Goal: Navigation & Orientation: Find specific page/section

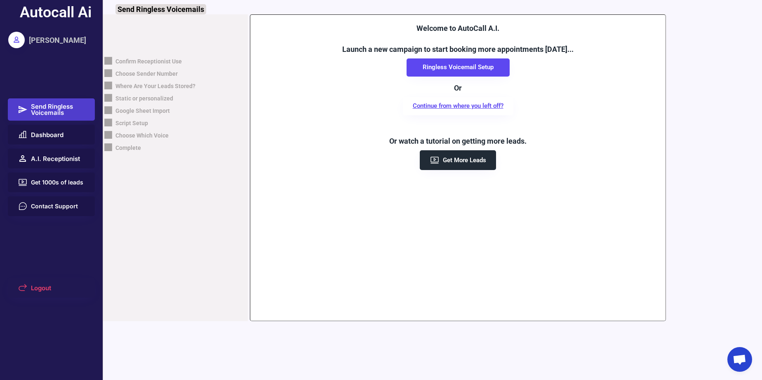
click at [740, 355] on span "Open chat" at bounding box center [739, 361] width 14 height 12
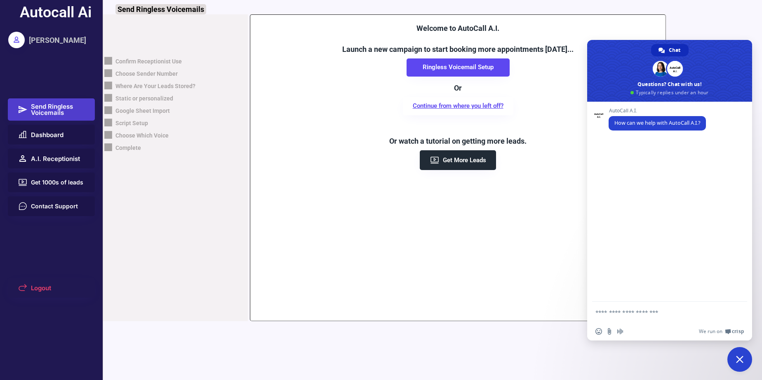
click at [388, 274] on div "Welcome to AutoCall A.I. Launch a new campaign to start booking more appointmen…" at bounding box center [457, 167] width 415 height 307
click at [743, 361] on span "Close chat" at bounding box center [739, 359] width 25 height 25
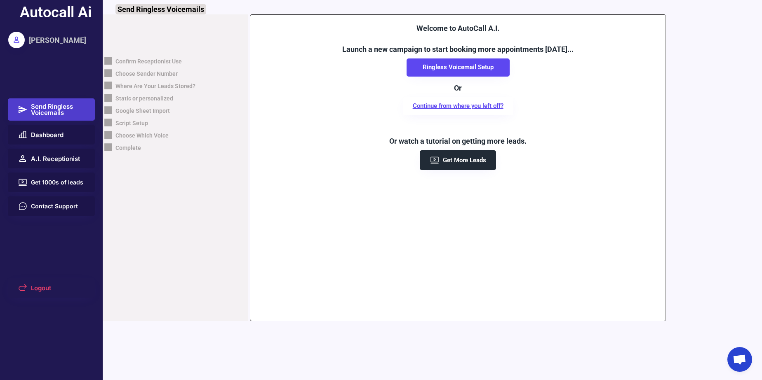
click at [80, 124] on div "Autocall Ai Timothy Enad Send Ringless Voicemails Dashboard A.I. Receptionist G…" at bounding box center [51, 190] width 103 height 380
click at [59, 135] on span "Dashboard" at bounding box center [47, 135] width 33 height 6
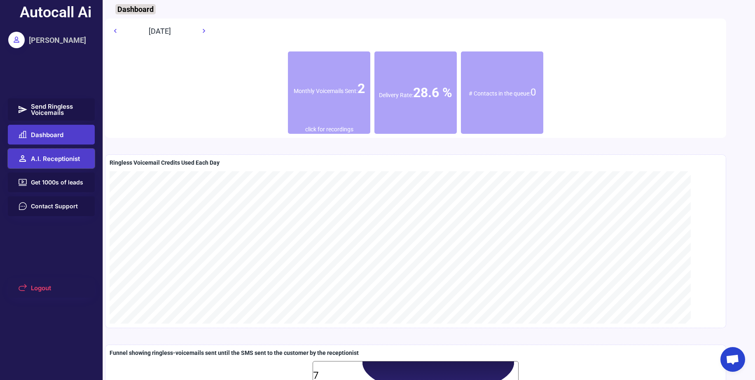
click at [42, 163] on button "A.I. Receptionist" at bounding box center [51, 159] width 87 height 20
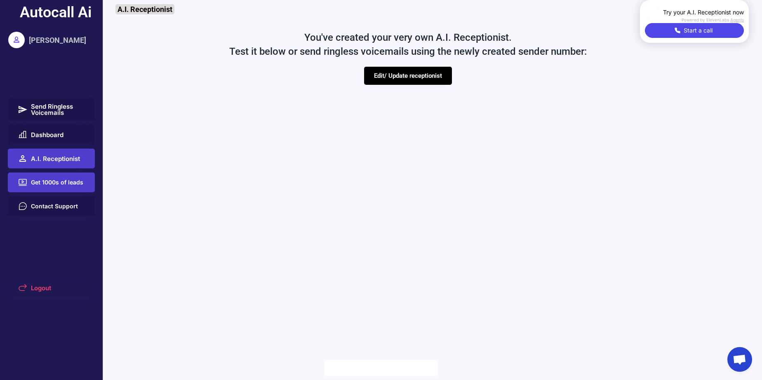
click at [45, 181] on span "Get 1000s of leads" at bounding box center [57, 183] width 52 height 6
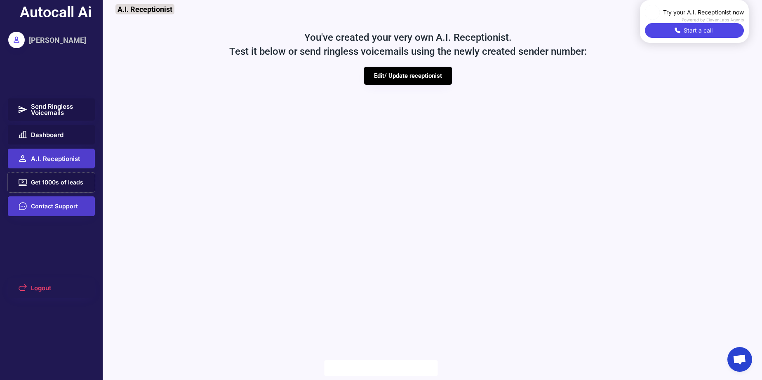
click at [53, 213] on button "Contact Support" at bounding box center [51, 207] width 87 height 20
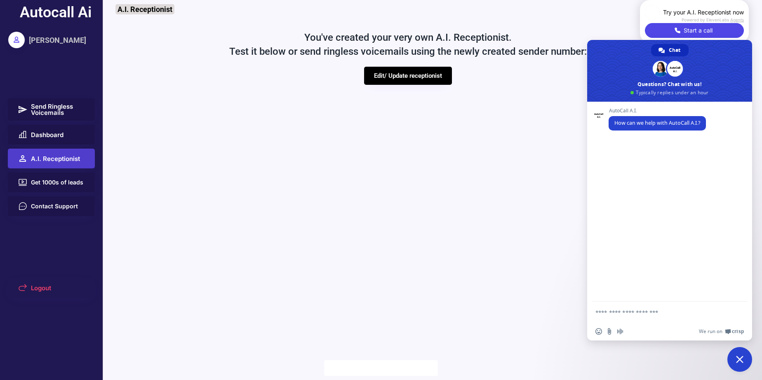
click at [745, 357] on span "Close chat" at bounding box center [739, 359] width 25 height 25
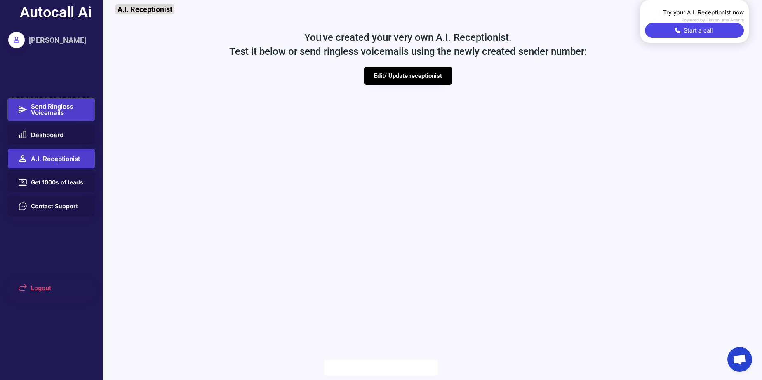
click at [53, 108] on span "Send Ringless Voicemails" at bounding box center [58, 109] width 54 height 12
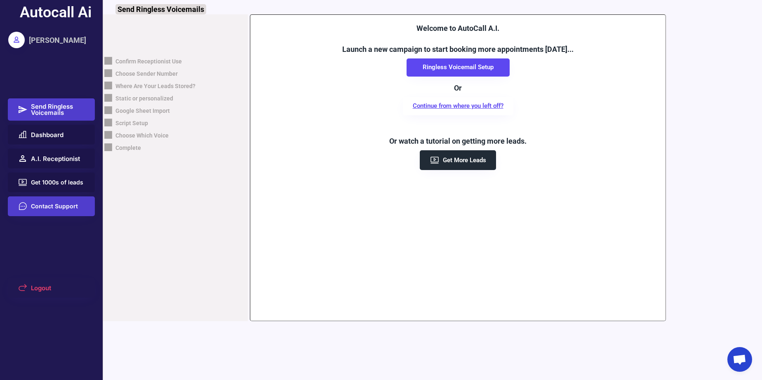
click at [52, 199] on button "Contact Support" at bounding box center [51, 207] width 87 height 20
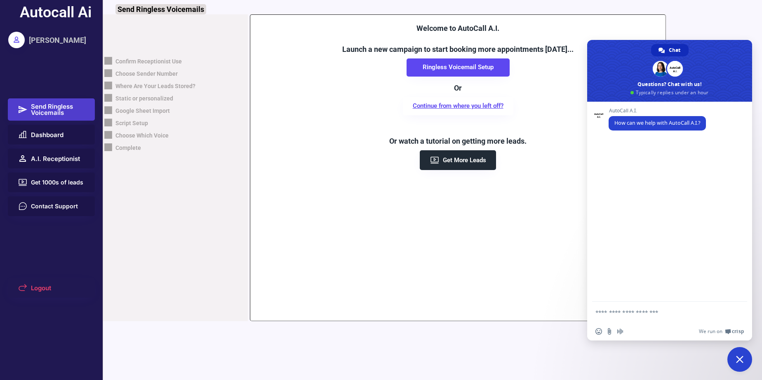
click at [744, 368] on span "Close chat" at bounding box center [739, 359] width 25 height 25
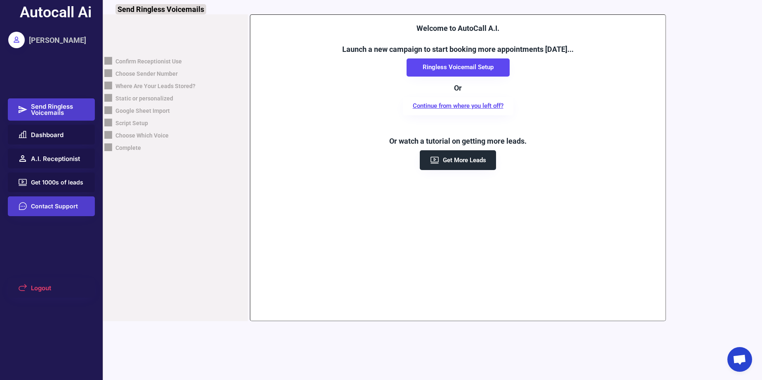
click at [31, 204] on span "Contact Support" at bounding box center [54, 207] width 47 height 6
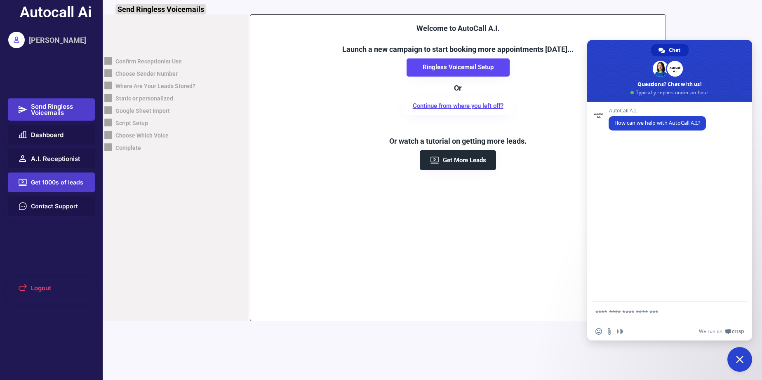
click at [53, 185] on span "Get 1000s of leads" at bounding box center [57, 183] width 52 height 6
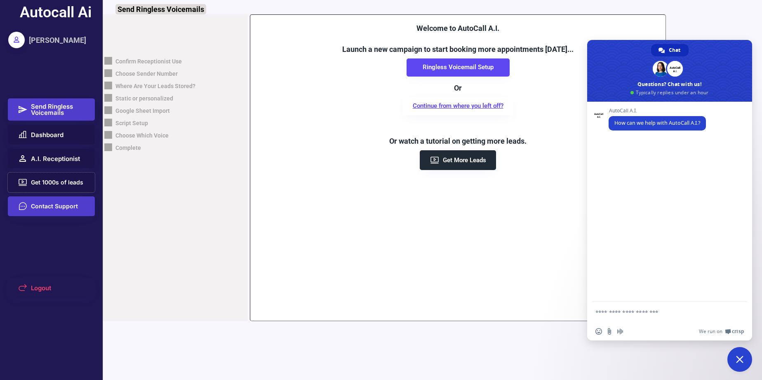
click at [48, 211] on button "Contact Support" at bounding box center [51, 207] width 87 height 20
click at [66, 110] on span "Send Ringless Voicemails" at bounding box center [58, 109] width 54 height 12
drag, startPoint x: 347, startPoint y: 356, endPoint x: 549, endPoint y: 261, distance: 222.6
click at [353, 353] on div "Autocall Ai Timothy Enad Send Ringless Voicemails Dashboard A.I. Receptionist G…" at bounding box center [381, 190] width 762 height 380
click at [740, 356] on span "Close chat" at bounding box center [739, 359] width 7 height 7
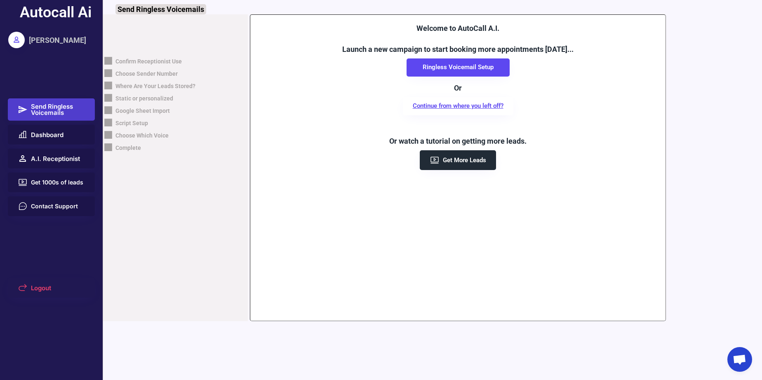
click at [671, 356] on div "Autocall Ai Timothy Enad Send Ringless Voicemails Dashboard A.I. Receptionist G…" at bounding box center [381, 190] width 762 height 380
click at [49, 132] on span "Dashboard" at bounding box center [47, 135] width 33 height 6
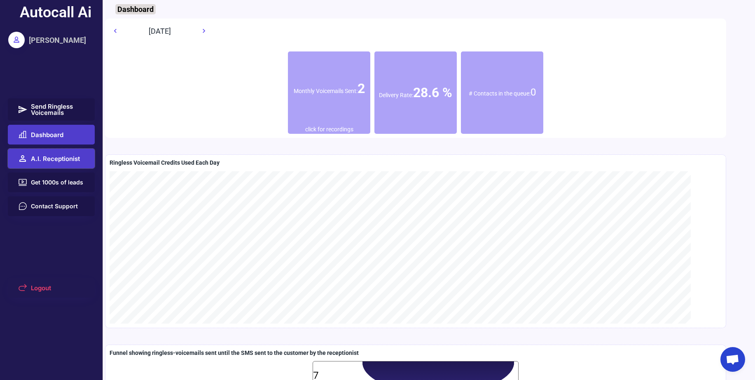
click at [51, 152] on button "A.I. Receptionist" at bounding box center [51, 159] width 87 height 20
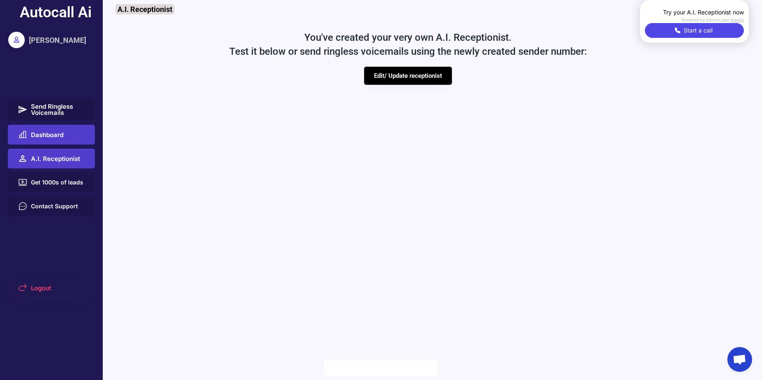
click at [56, 118] on button "Send Ringless Voicemails" at bounding box center [51, 110] width 87 height 22
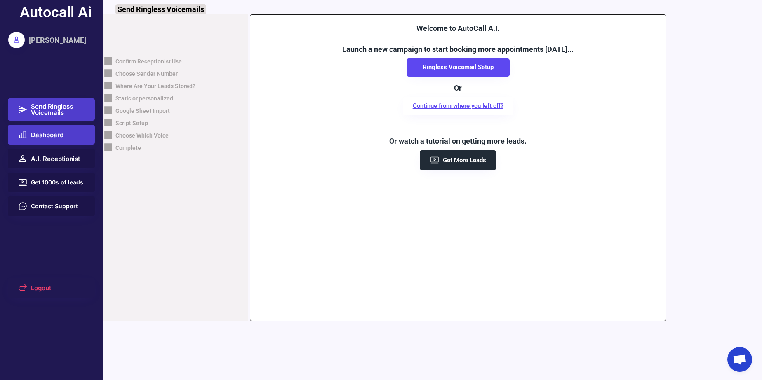
click at [56, 138] on span "Dashboard" at bounding box center [47, 135] width 33 height 6
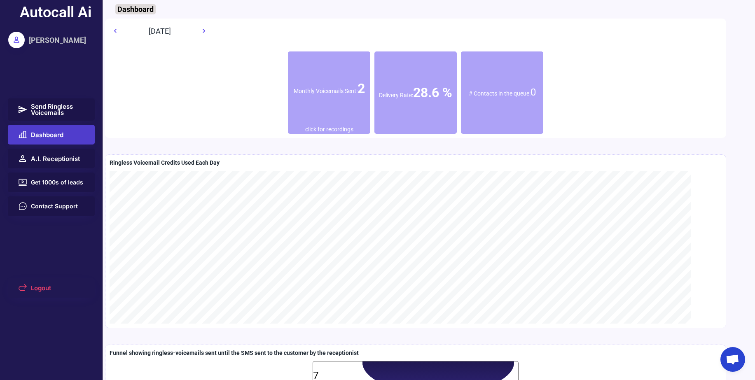
click at [54, 115] on span "Send Ringless Voicemails" at bounding box center [58, 109] width 54 height 12
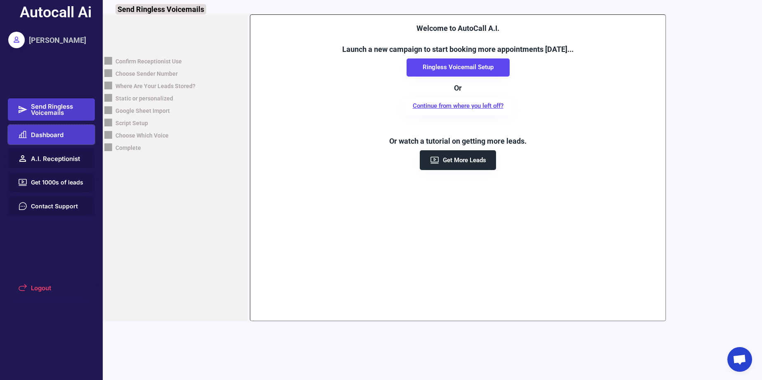
click at [60, 132] on span "Dashboard" at bounding box center [47, 135] width 33 height 6
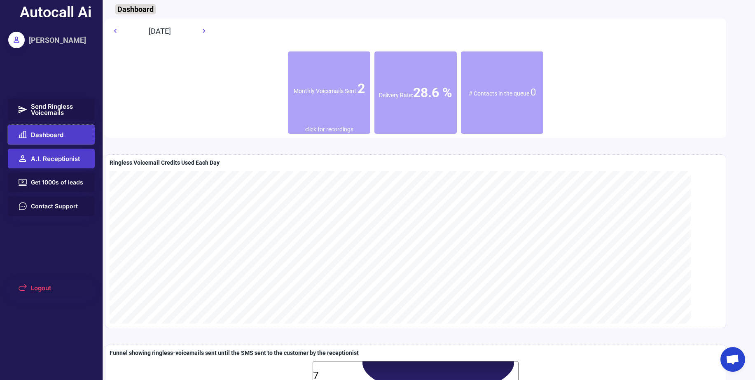
click at [34, 167] on button "A.I. Receptionist" at bounding box center [51, 159] width 87 height 20
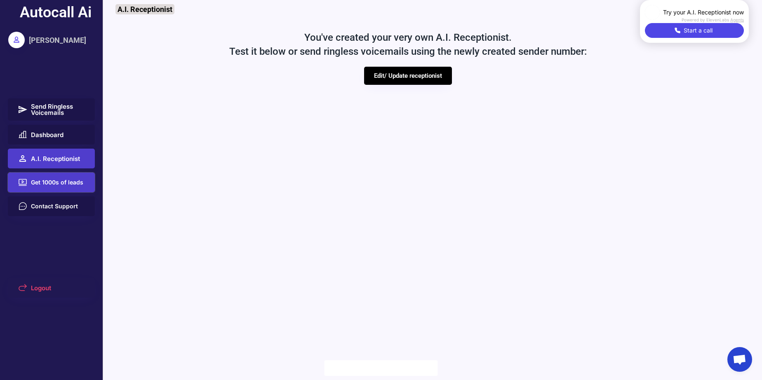
click at [43, 183] on span "Get 1000s of leads" at bounding box center [57, 183] width 52 height 6
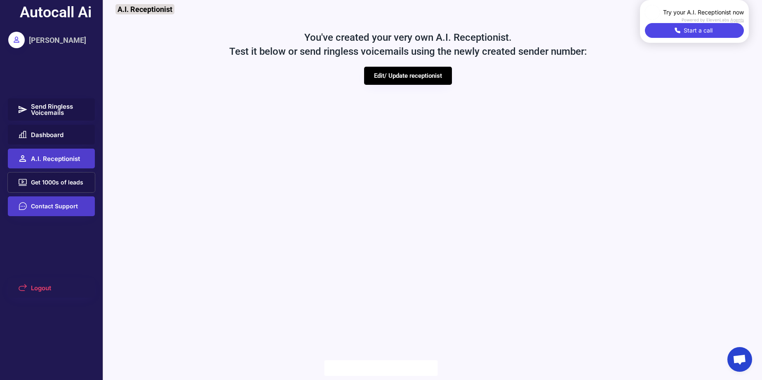
click at [59, 209] on span "Contact Support" at bounding box center [54, 207] width 47 height 6
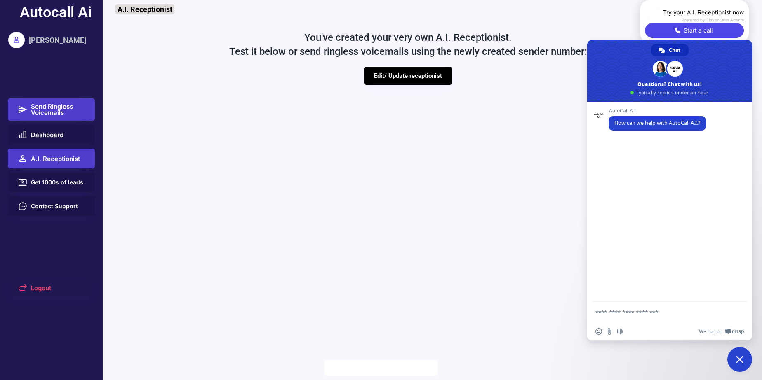
click at [71, 120] on button "Send Ringless Voicemails" at bounding box center [51, 110] width 87 height 22
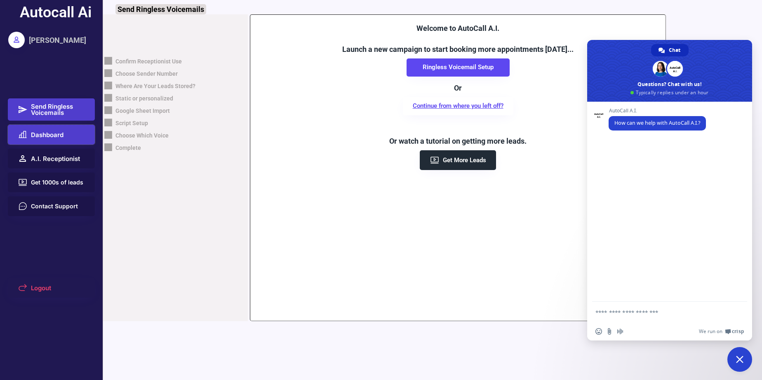
click at [31, 134] on span "Dashboard" at bounding box center [47, 135] width 33 height 6
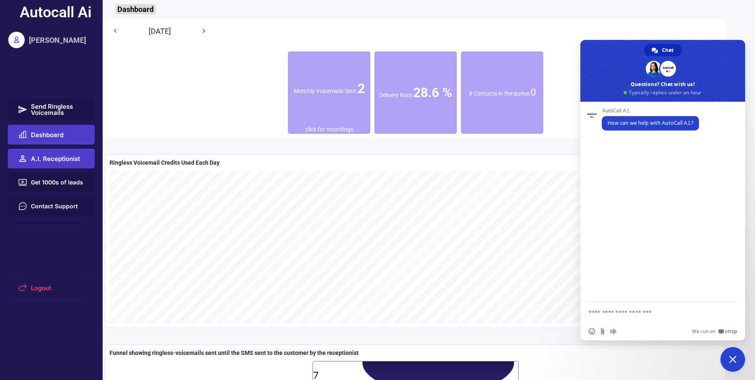
click at [51, 163] on button "A.I. Receptionist" at bounding box center [51, 159] width 87 height 20
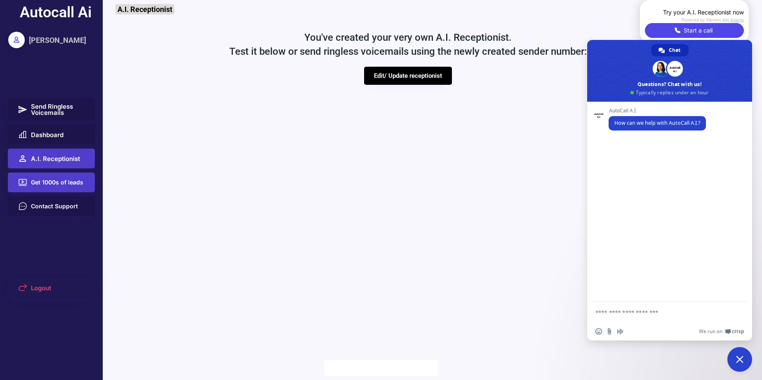
click at [59, 184] on span "Get 1000s of leads" at bounding box center [57, 183] width 52 height 6
click at [75, 241] on div "Autocall Ai [PERSON_NAME] Send Ringless Voicemails Dashboard A.I. Receptionist …" at bounding box center [51, 190] width 103 height 380
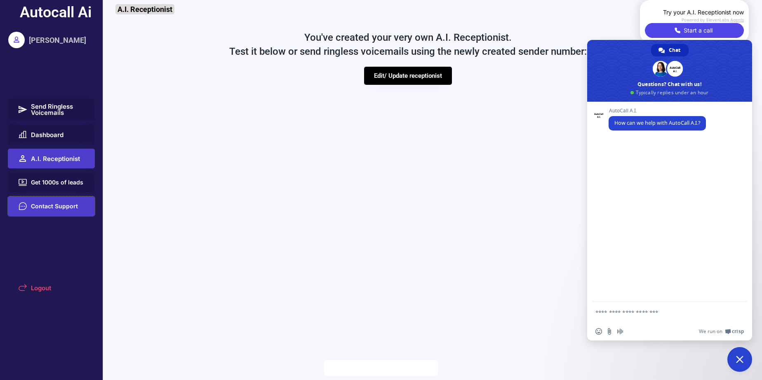
click at [72, 200] on button "Contact Support" at bounding box center [51, 207] width 87 height 20
click at [63, 204] on span "Contact Support" at bounding box center [54, 207] width 47 height 6
click at [730, 364] on span "Close chat" at bounding box center [739, 359] width 25 height 25
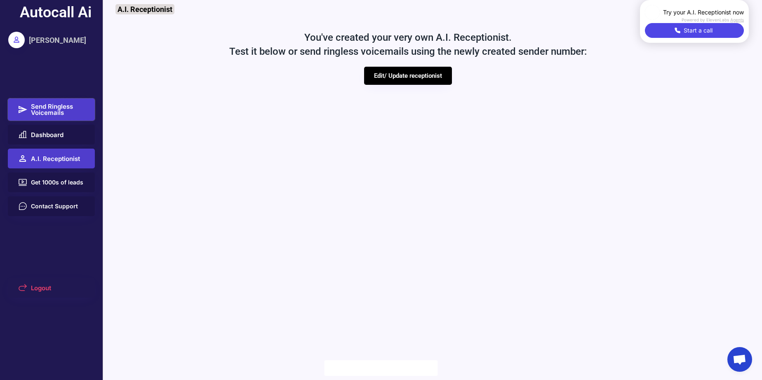
click at [48, 105] on span "Send Ringless Voicemails" at bounding box center [58, 109] width 54 height 12
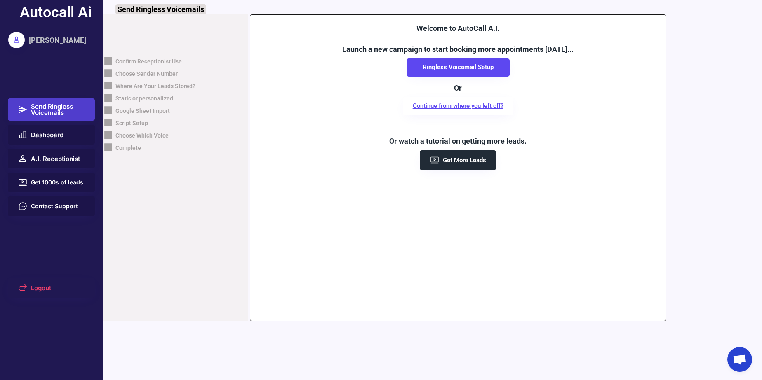
click at [64, 11] on div "Autocall Ai" at bounding box center [56, 12] width 72 height 21
click at [55, 201] on button "Contact Support" at bounding box center [51, 207] width 87 height 20
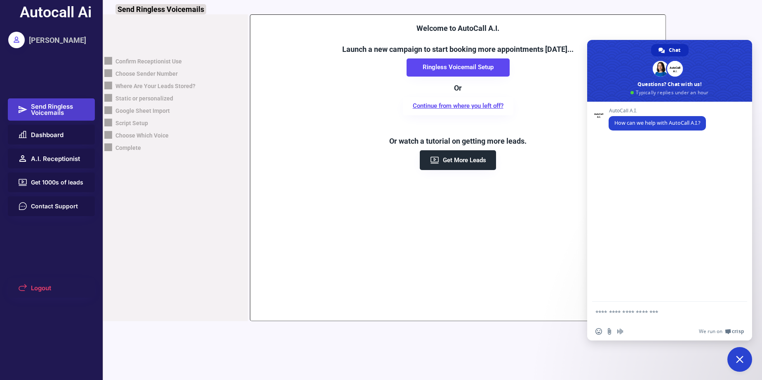
click at [740, 354] on span "Close chat" at bounding box center [739, 359] width 25 height 25
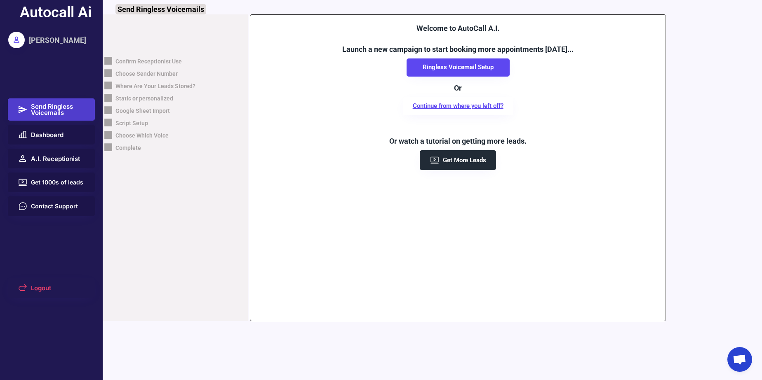
click at [150, 62] on div "Confirm Receptionist Use" at bounding box center [148, 62] width 66 height 8
click at [141, 58] on div "Confirm Receptionist Use" at bounding box center [148, 62] width 66 height 8
click at [142, 59] on div "Confirm Receptionist Use" at bounding box center [148, 62] width 66 height 8
click at [77, 157] on span "A.I. Receptionist" at bounding box center [55, 159] width 49 height 6
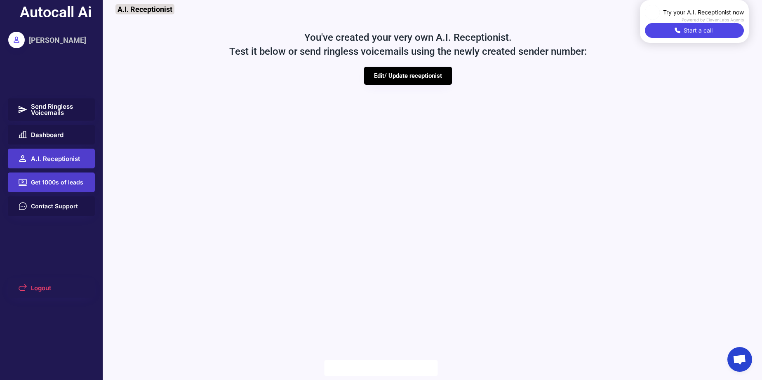
click at [57, 185] on span "Get 1000s of leads" at bounding box center [57, 183] width 52 height 6
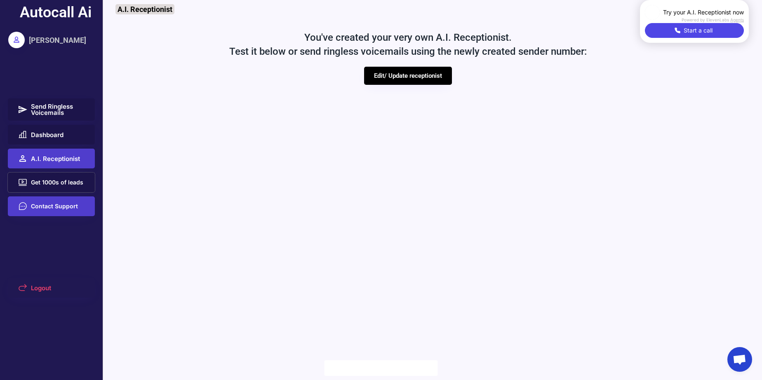
click at [36, 201] on button "Contact Support" at bounding box center [51, 207] width 87 height 20
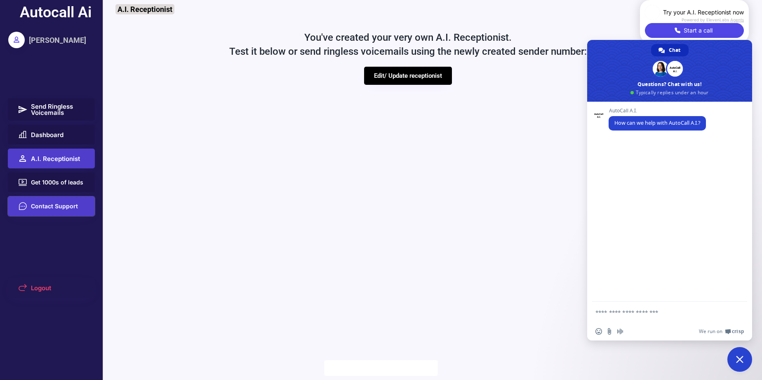
click at [37, 201] on button "Contact Support" at bounding box center [51, 207] width 87 height 20
click at [737, 352] on span "Close chat" at bounding box center [739, 359] width 25 height 25
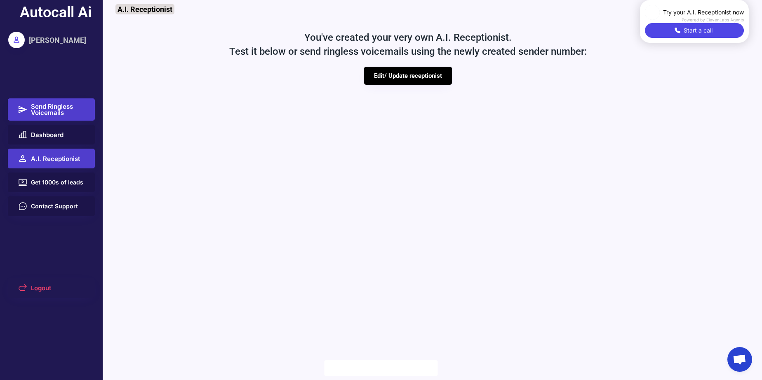
click at [57, 108] on span "Send Ringless Voicemails" at bounding box center [58, 109] width 54 height 12
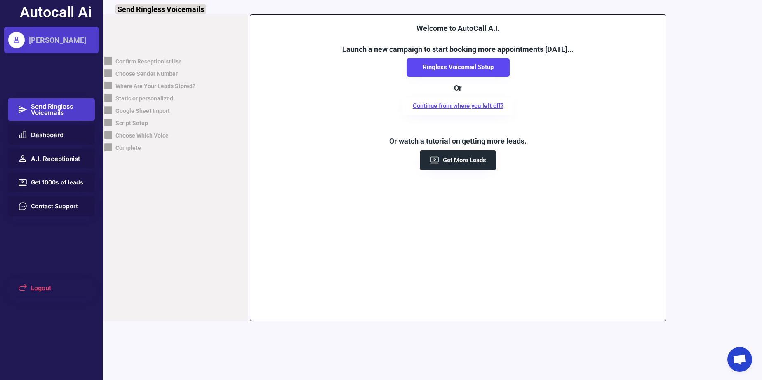
click at [39, 38] on div "[PERSON_NAME]" at bounding box center [57, 40] width 57 height 10
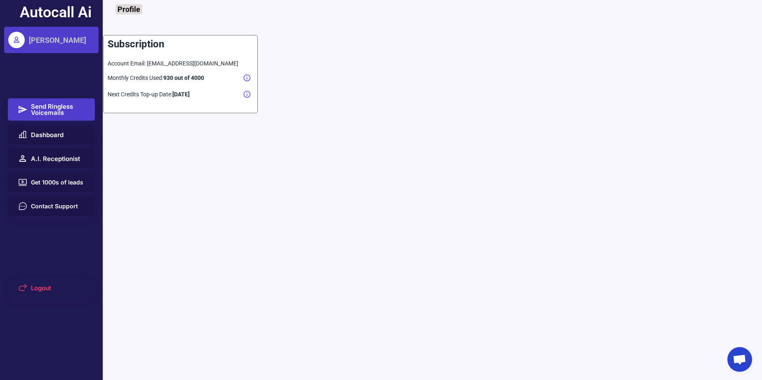
click at [62, 115] on span "Send Ringless Voicemails" at bounding box center [58, 109] width 54 height 12
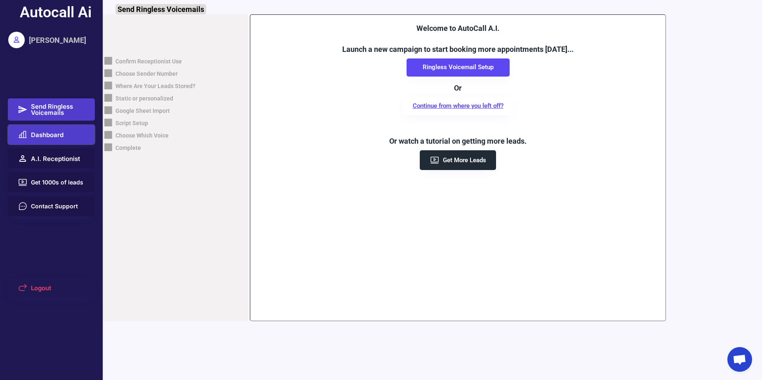
click at [55, 143] on button "Dashboard" at bounding box center [51, 135] width 87 height 20
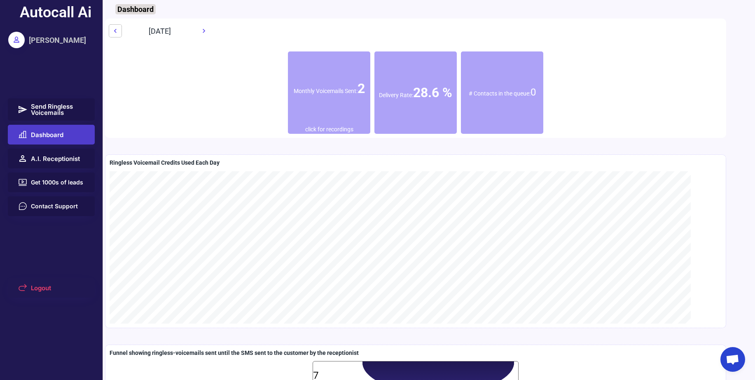
click at [115, 28] on icon at bounding box center [115, 31] width 8 height 8
click at [54, 164] on button "A.I. Receptionist" at bounding box center [51, 159] width 87 height 20
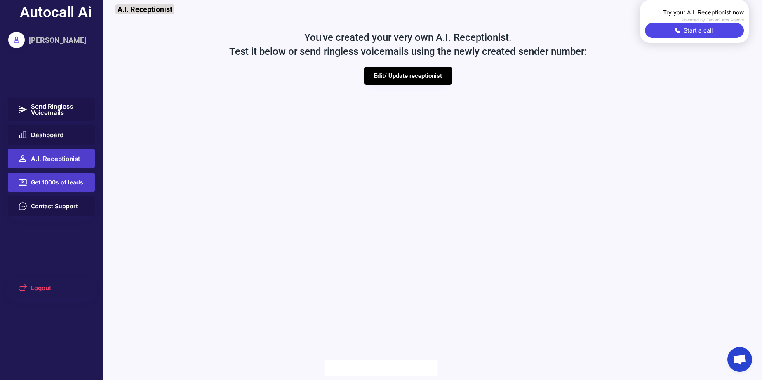
click at [54, 183] on span "Get 1000s of leads" at bounding box center [57, 183] width 52 height 6
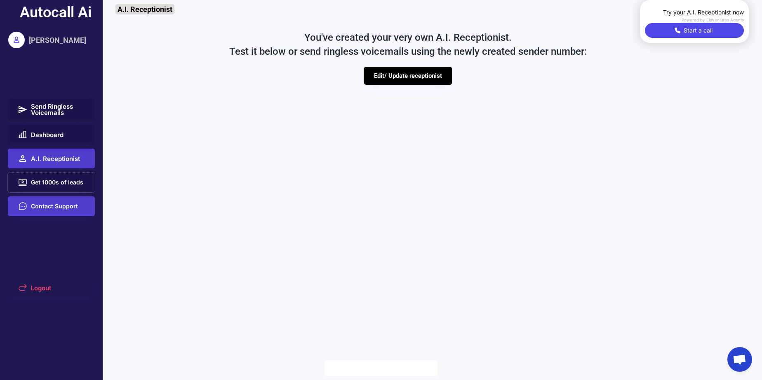
click at [57, 204] on span "Contact Support" at bounding box center [54, 207] width 47 height 6
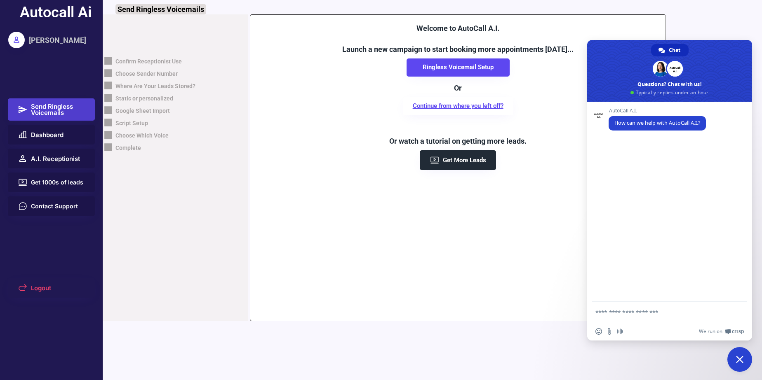
click at [739, 356] on span "Close chat" at bounding box center [739, 359] width 25 height 25
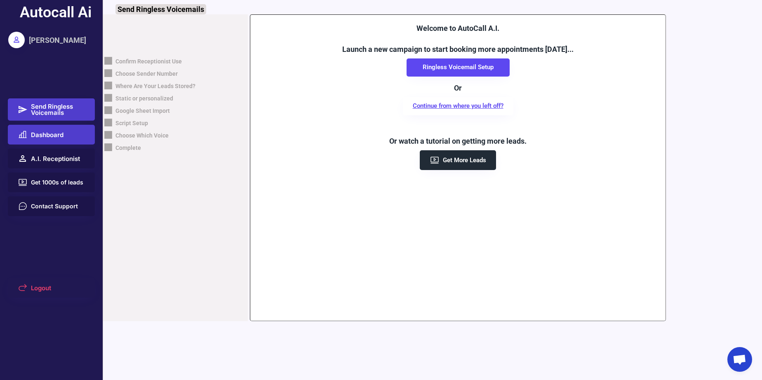
click at [61, 145] on div "Autocall Ai [PERSON_NAME] Send Ringless Voicemails Dashboard A.I. Receptionist …" at bounding box center [51, 190] width 103 height 380
click at [57, 135] on span "Dashboard" at bounding box center [47, 135] width 33 height 6
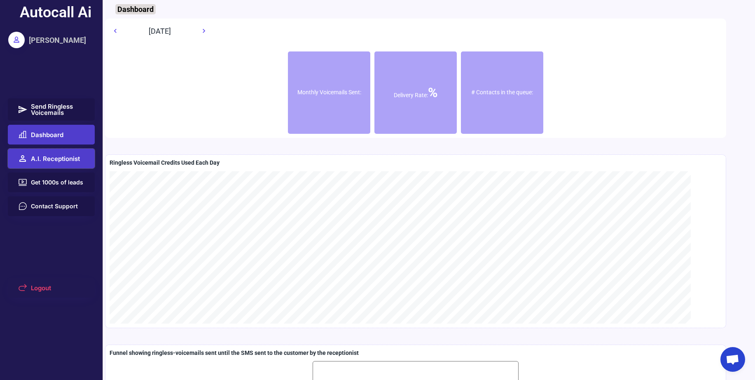
click at [63, 160] on span "A.I. Receptionist" at bounding box center [55, 159] width 49 height 6
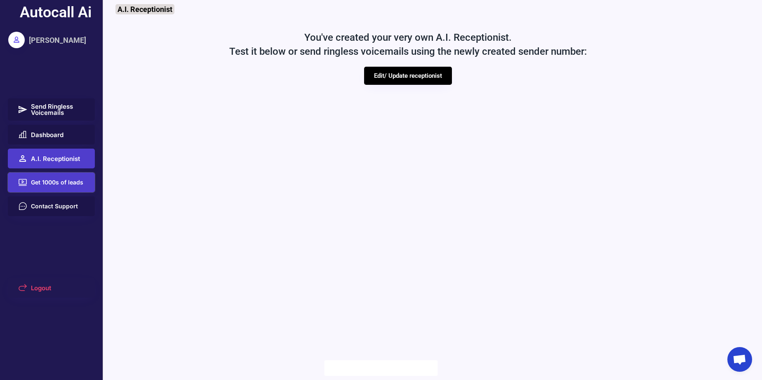
click at [61, 184] on span "Get 1000s of leads" at bounding box center [57, 183] width 52 height 6
